Goal: Information Seeking & Learning: Learn about a topic

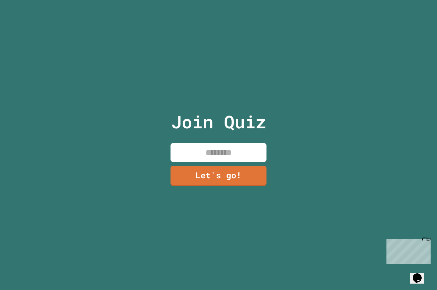
click at [238, 159] on input at bounding box center [219, 152] width 96 height 19
type input "**********"
click at [233, 181] on link "Let's go!" at bounding box center [219, 176] width 96 height 20
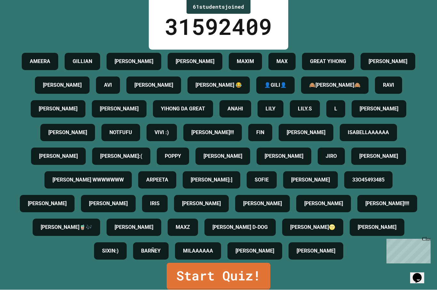
scroll to position [22, 0]
click at [253, 274] on link "Start Quiz!" at bounding box center [219, 276] width 104 height 27
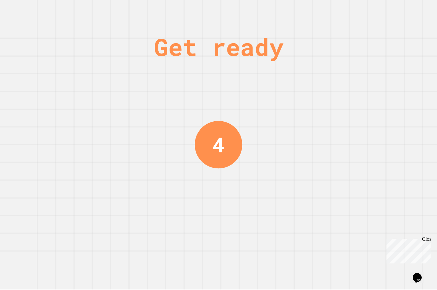
scroll to position [0, 0]
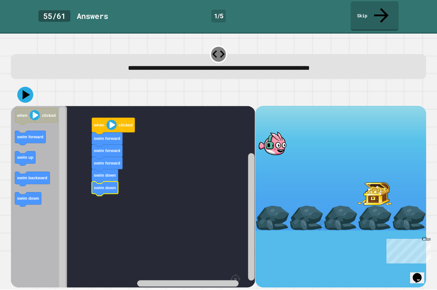
click at [114, 120] on image "Blockly Workspace" at bounding box center [112, 125] width 10 height 10
click at [112, 120] on image "Blockly Workspace" at bounding box center [112, 125] width 10 height 10
click at [118, 118] on icon "Blockly Workspace" at bounding box center [113, 126] width 43 height 17
click at [117, 118] on icon "Blockly Workspace" at bounding box center [113, 126] width 43 height 17
click at [280, 131] on div at bounding box center [272, 143] width 34 height 25
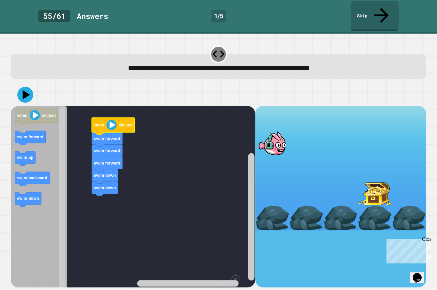
click at [106, 118] on icon "Blockly Workspace" at bounding box center [113, 126] width 43 height 17
click at [18, 87] on button at bounding box center [25, 95] width 16 height 16
click at [114, 120] on image "Blockly Workspace" at bounding box center [112, 125] width 10 height 10
click at [113, 120] on image "Blockly Workspace" at bounding box center [112, 125] width 10 height 10
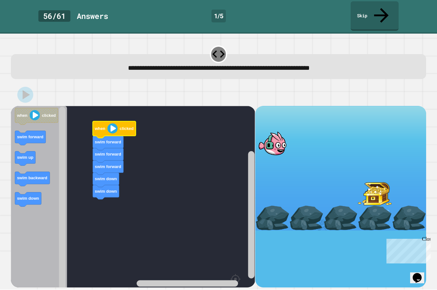
click at [113, 124] on image "Blockly Workspace" at bounding box center [113, 129] width 10 height 10
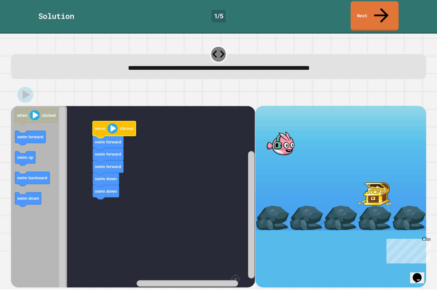
click at [113, 124] on image "Blockly Workspace" at bounding box center [113, 129] width 10 height 10
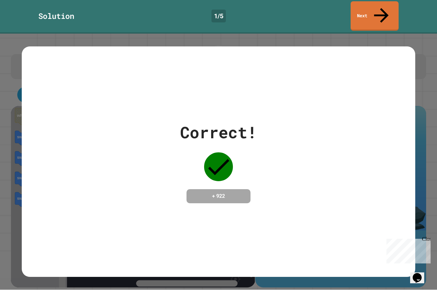
click at [275, 160] on div "Correct! + 922" at bounding box center [218, 162] width 393 height 83
click at [231, 154] on icon at bounding box center [218, 167] width 29 height 29
click at [429, 238] on div "Close" at bounding box center [426, 240] width 8 height 8
click at [335, 190] on div "Correct! + 922" at bounding box center [218, 162] width 393 height 230
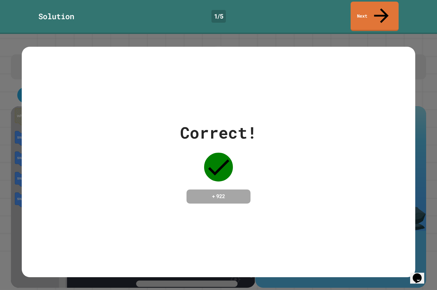
click at [383, 10] on icon at bounding box center [382, 16] width 22 height 22
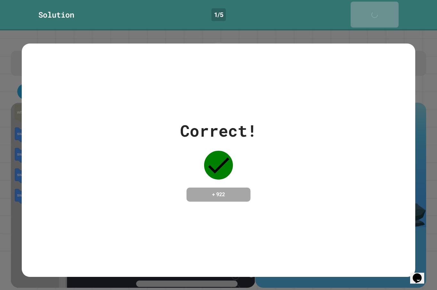
click at [383, 12] on icon at bounding box center [376, 18] width 13 height 13
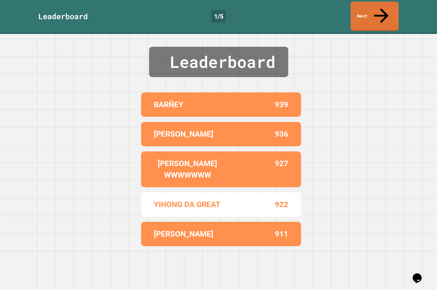
click at [390, 7] on link "Next" at bounding box center [375, 16] width 48 height 29
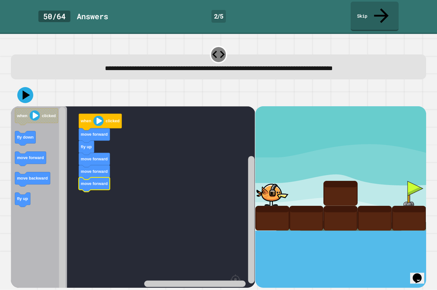
click at [26, 90] on icon at bounding box center [26, 94] width 7 height 9
click at [102, 116] on image "Blockly Workspace" at bounding box center [98, 121] width 10 height 10
click at [93, 114] on icon "Blockly Workspace" at bounding box center [100, 122] width 43 height 17
click at [101, 116] on image "Blockly Workspace" at bounding box center [98, 121] width 10 height 10
click at [97, 116] on image "Blockly Workspace" at bounding box center [98, 121] width 10 height 10
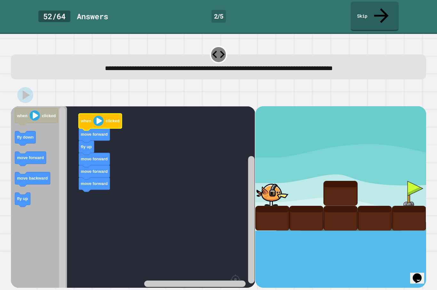
click at [98, 114] on icon "Blockly Workspace" at bounding box center [100, 122] width 43 height 17
click at [99, 116] on image "Blockly Workspace" at bounding box center [98, 121] width 10 height 10
click at [98, 116] on image "Blockly Workspace" at bounding box center [98, 121] width 10 height 10
click at [105, 114] on icon "Blockly Workspace" at bounding box center [100, 122] width 43 height 17
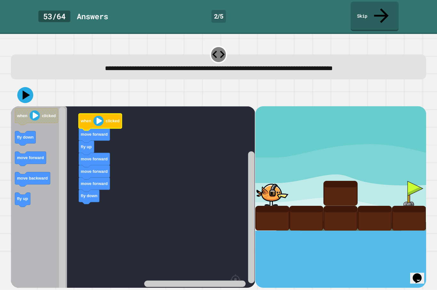
click at [26, 87] on icon at bounding box center [25, 95] width 16 height 16
click at [98, 116] on image "Blockly Workspace" at bounding box center [98, 121] width 10 height 10
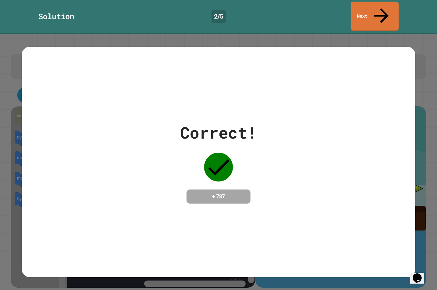
click at [372, 3] on link "Next" at bounding box center [375, 16] width 48 height 29
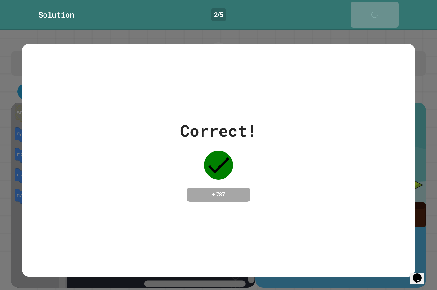
click at [373, 9] on div "Next" at bounding box center [375, 15] width 16 height 20
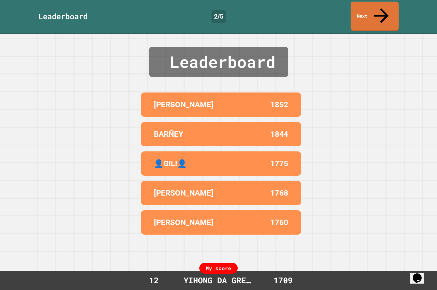
click at [383, 8] on icon at bounding box center [381, 15] width 14 height 14
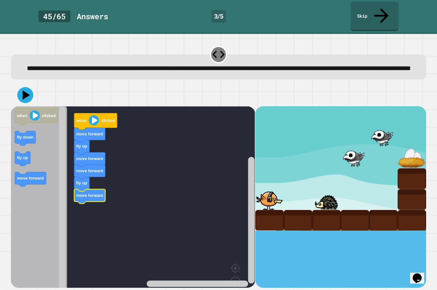
click at [27, 97] on icon at bounding box center [25, 95] width 16 height 16
click at [94, 117] on image "Blockly Workspace" at bounding box center [94, 120] width 10 height 10
click at [92, 120] on image "Blockly Workspace" at bounding box center [94, 120] width 10 height 10
click at [25, 90] on icon at bounding box center [26, 94] width 7 height 9
click at [95, 118] on image "Blockly Workspace" at bounding box center [94, 120] width 10 height 10
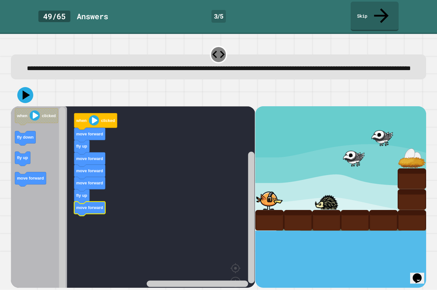
click at [28, 94] on icon at bounding box center [25, 95] width 16 height 16
click at [94, 119] on image "Blockly Workspace" at bounding box center [94, 120] width 10 height 10
click at [102, 121] on icon "Blockly Workspace" at bounding box center [95, 121] width 43 height 17
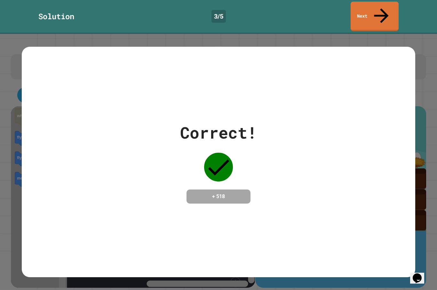
click at [342, 174] on div "Correct! + 518" at bounding box center [218, 162] width 393 height 83
click at [386, 7] on link "Next" at bounding box center [375, 16] width 48 height 29
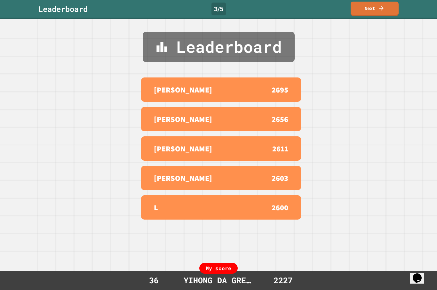
click at [381, 7] on icon at bounding box center [381, 8] width 6 height 6
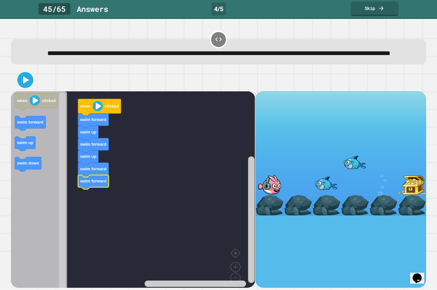
click at [105, 183] on text "swim forward" at bounding box center [93, 181] width 26 height 5
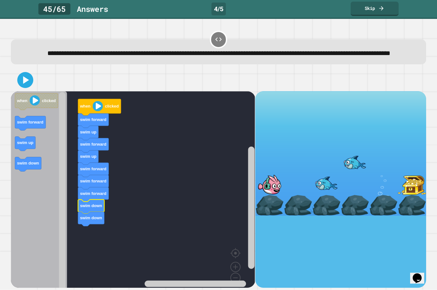
click at [28, 86] on icon at bounding box center [25, 80] width 13 height 13
click at [102, 111] on image "Blockly Workspace" at bounding box center [98, 106] width 10 height 10
click at [93, 116] on icon "Blockly Workspace" at bounding box center [99, 107] width 43 height 17
